Goal: Check status: Check status

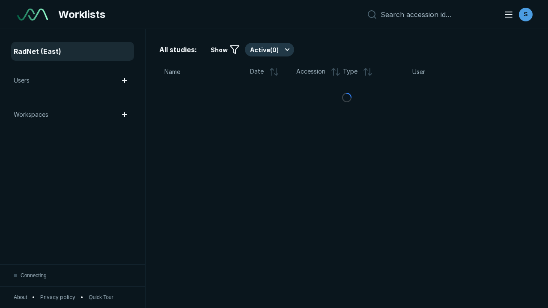
scroll to position [2336, 3564]
